Goal: Transaction & Acquisition: Purchase product/service

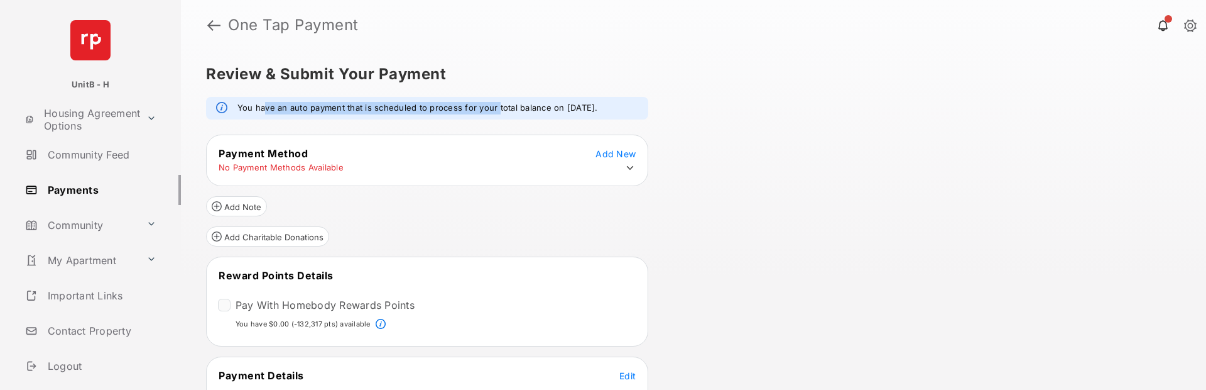
drag, startPoint x: 266, startPoint y: 99, endPoint x: 500, endPoint y: 100, distance: 233.1
click at [500, 100] on div "You have an auto payment that is scheduled to process for your total balance on…" at bounding box center [427, 108] width 442 height 23
drag, startPoint x: 500, startPoint y: 100, endPoint x: 574, endPoint y: 96, distance: 74.3
click at [574, 96] on div "Review & Submit Your Payment You have an auto payment that is scheduled to proc…" at bounding box center [693, 219] width 1025 height 339
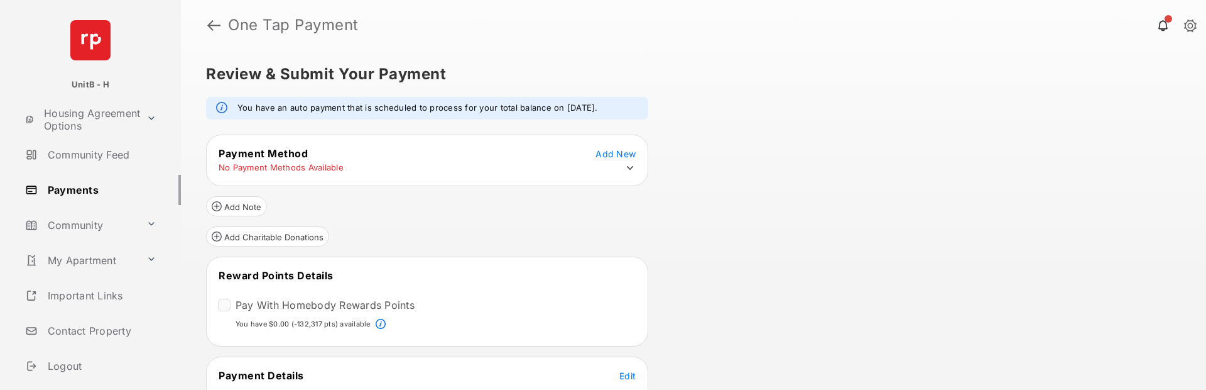
click at [625, 172] on icon at bounding box center [630, 167] width 11 height 11
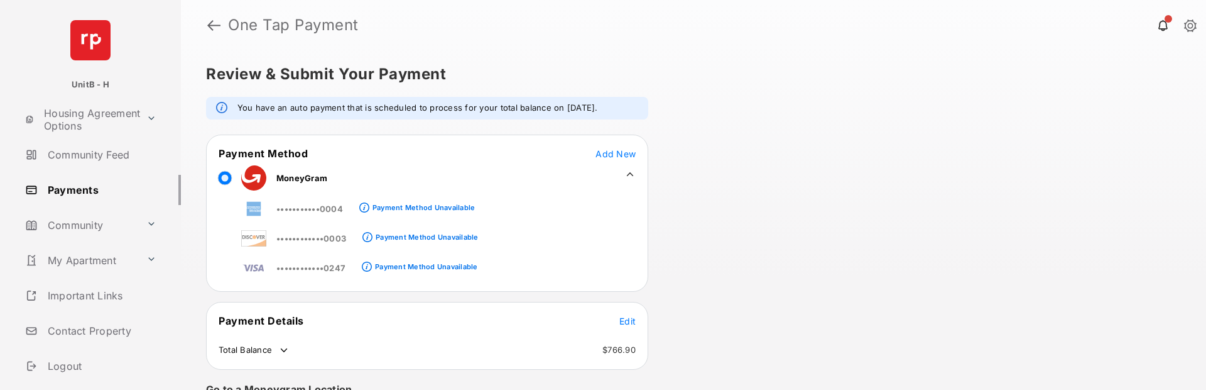
click at [378, 114] on div "You have an auto payment that is scheduled to process for your total balance on…" at bounding box center [427, 108] width 442 height 23
click at [712, 188] on div "Review & Submit Your Payment You have an auto payment that is scheduled to proc…" at bounding box center [693, 219] width 1025 height 339
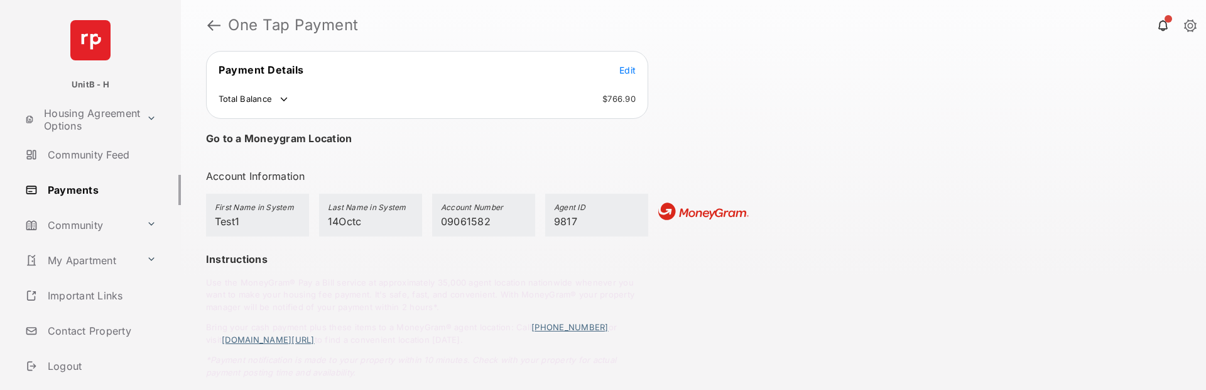
scroll to position [251, 0]
click at [278, 99] on td "Total Balance" at bounding box center [254, 98] width 72 height 13
click at [251, 224] on div "First Name in System Test1" at bounding box center [257, 214] width 103 height 43
click at [256, 223] on div "First Name in System Test1" at bounding box center [257, 214] width 103 height 43
drag, startPoint x: 256, startPoint y: 223, endPoint x: 282, endPoint y: 221, distance: 25.2
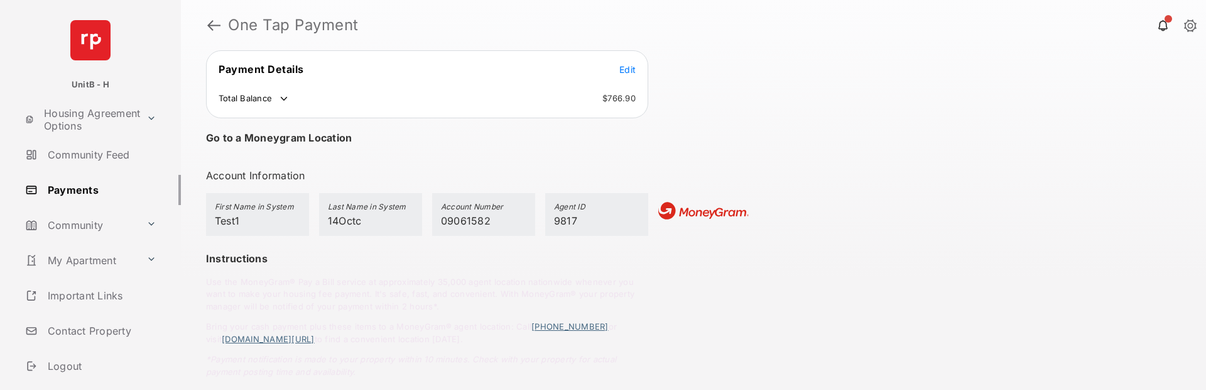
click at [262, 222] on div "First Name in System Test1" at bounding box center [257, 214] width 103 height 43
click at [338, 219] on span "14Octc" at bounding box center [345, 220] width 34 height 13
drag, startPoint x: 338, startPoint y: 219, endPoint x: 434, endPoint y: 221, distance: 96.1
click at [353, 219] on span "14Octc" at bounding box center [345, 220] width 34 height 13
click at [452, 221] on span "09061582" at bounding box center [466, 220] width 50 height 13
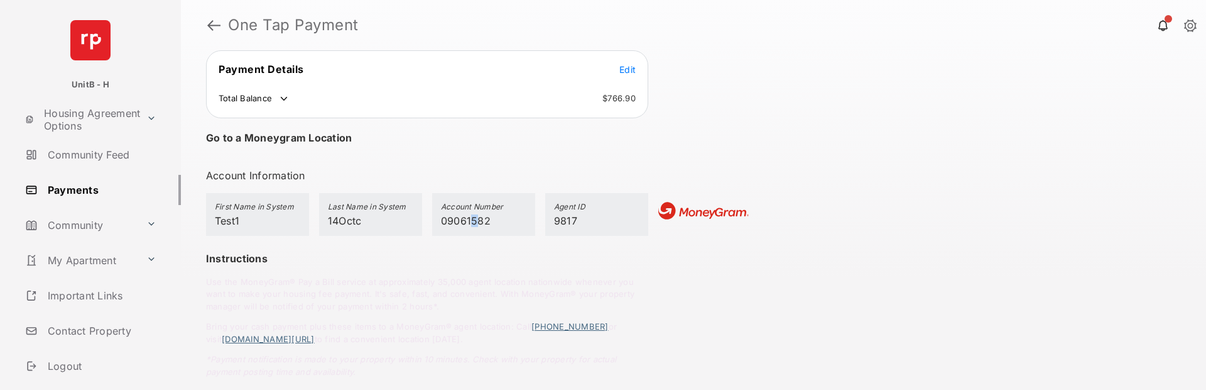
drag, startPoint x: 469, startPoint y: 218, endPoint x: 476, endPoint y: 219, distance: 6.3
click at [476, 219] on span "09061582" at bounding box center [466, 220] width 50 height 13
click at [580, 219] on div "Agent ID 9817" at bounding box center [596, 214] width 103 height 43
click at [400, 222] on div "Last Name in System 14Octc" at bounding box center [370, 214] width 103 height 43
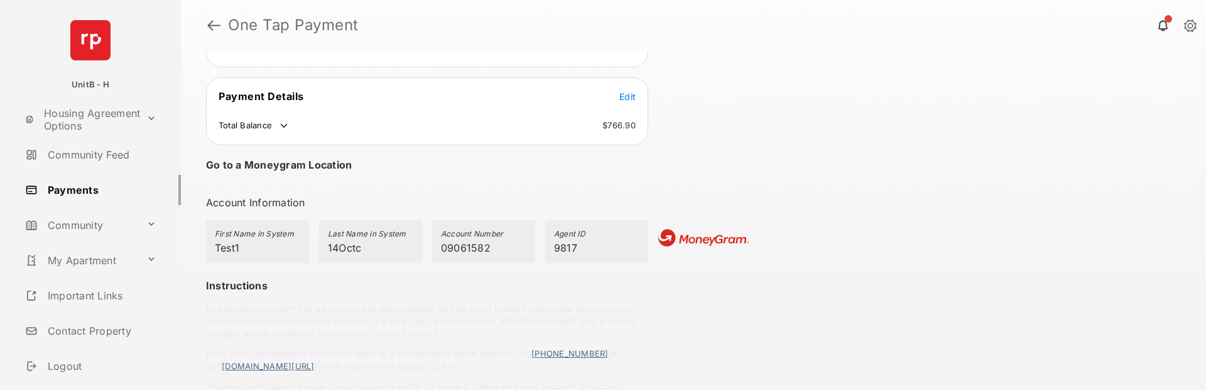
scroll to position [0, 0]
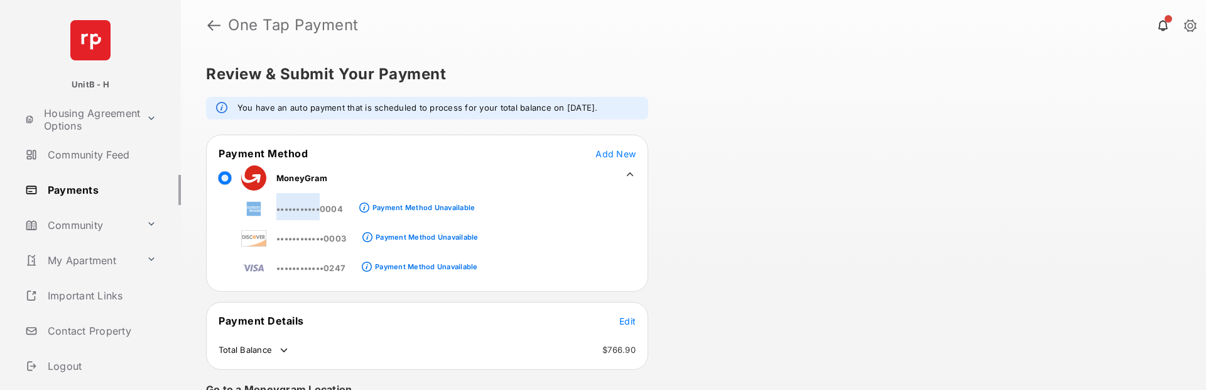
drag, startPoint x: 503, startPoint y: 209, endPoint x: 322, endPoint y: 204, distance: 180.4
click at [322, 204] on div "•••••••••••0004 Payment Method Unavailable ••••••••••••0003 Payment Method Unav…" at bounding box center [395, 236] width 377 height 90
click at [538, 219] on div "•••••••••••0004 Payment Method Unavailable ••••••••••••0003 Payment Method Unav…" at bounding box center [395, 236] width 377 height 90
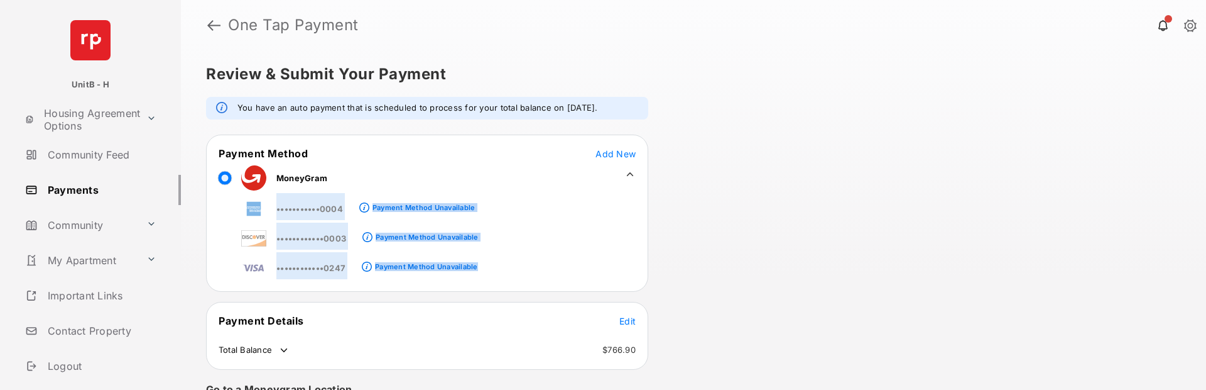
drag, startPoint x: 538, startPoint y: 219, endPoint x: 353, endPoint y: 209, distance: 185.0
click at [353, 209] on div "•••••••••••0004 Payment Method Unavailable ••••••••••••0003 Payment Method Unav…" at bounding box center [395, 236] width 377 height 90
click at [506, 214] on div "•••••••••••0004 Payment Method Unavailable ••••••••••••0003 Payment Method Unav…" at bounding box center [395, 236] width 377 height 90
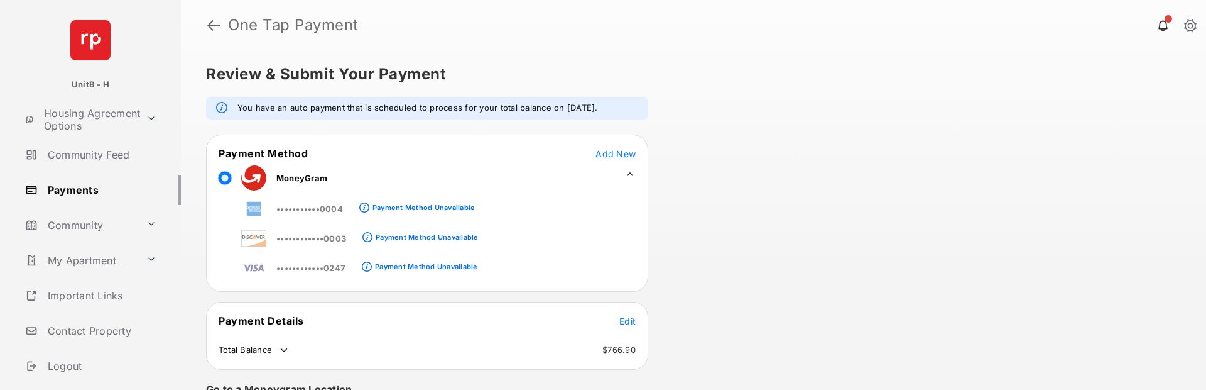
click at [620, 151] on span "Add New" at bounding box center [616, 153] width 40 height 11
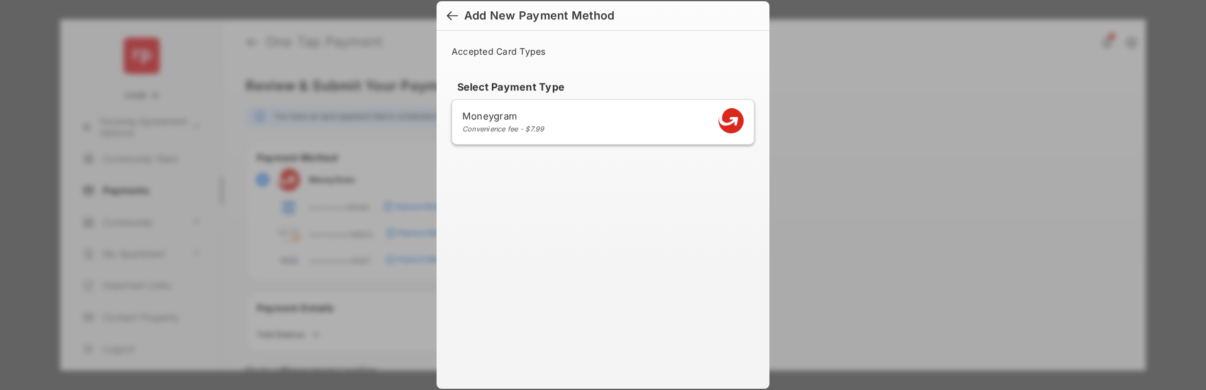
click at [448, 13] on div at bounding box center [452, 17] width 11 height 14
